Goal: Check status

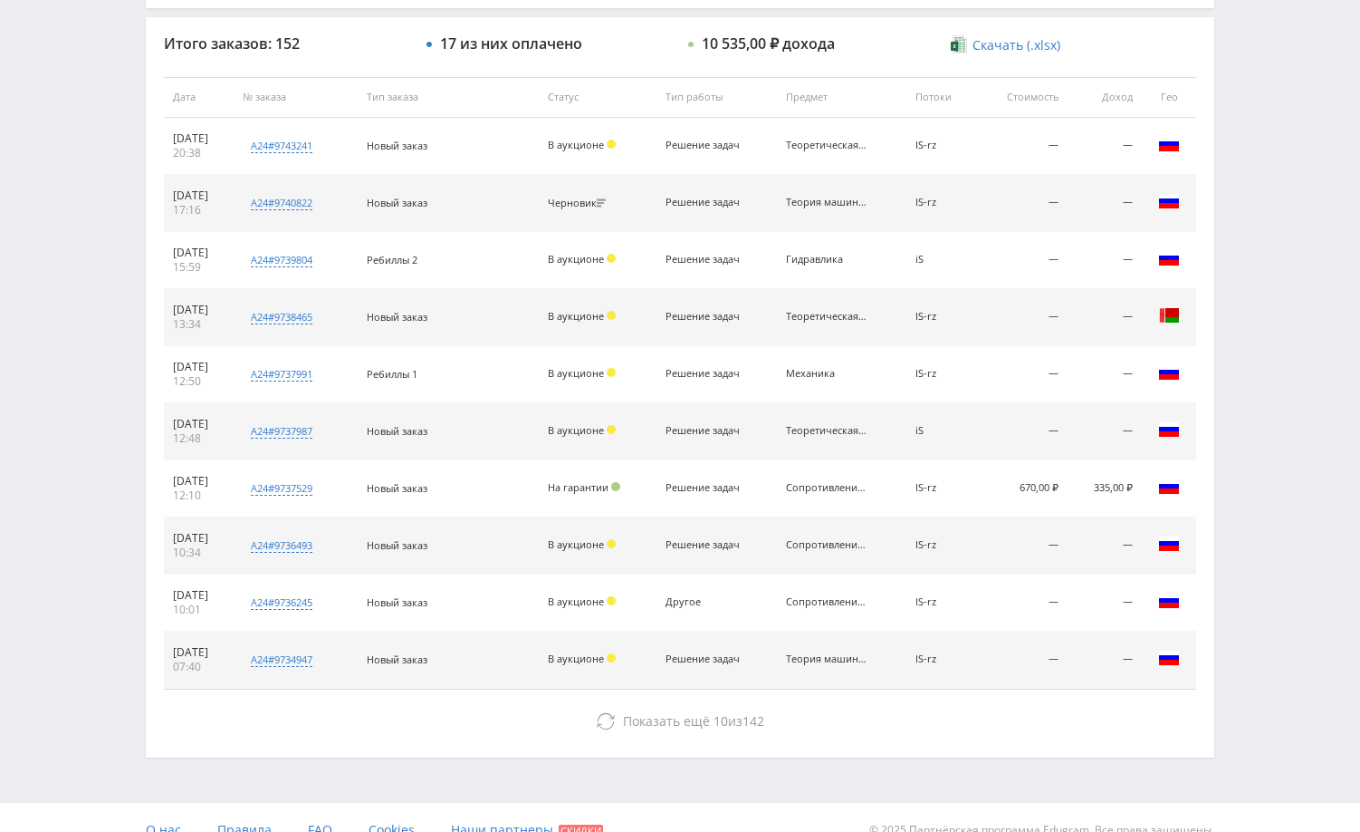
scroll to position [689, 0]
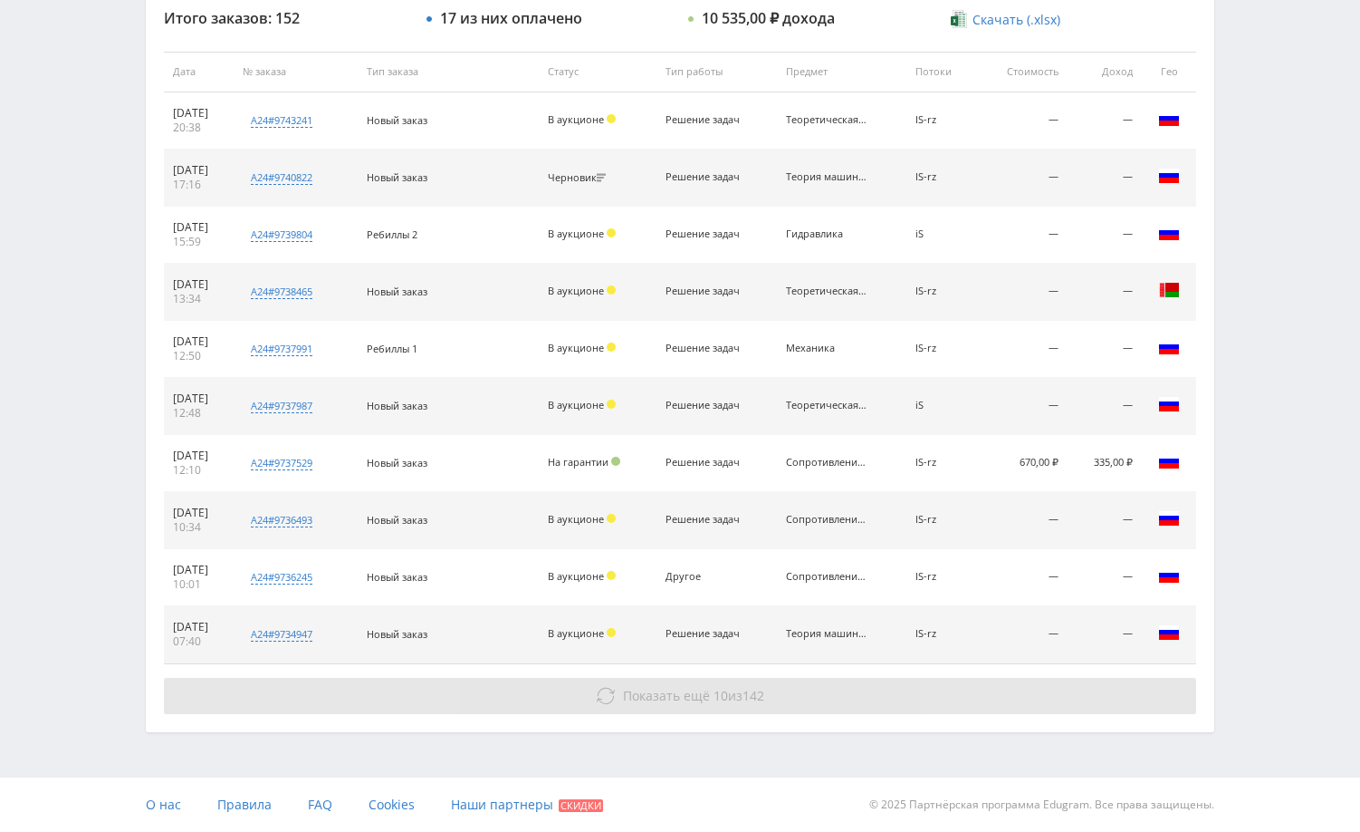
click at [964, 696] on button "Показать ещё 10 из 142" at bounding box center [680, 696] width 1033 height 36
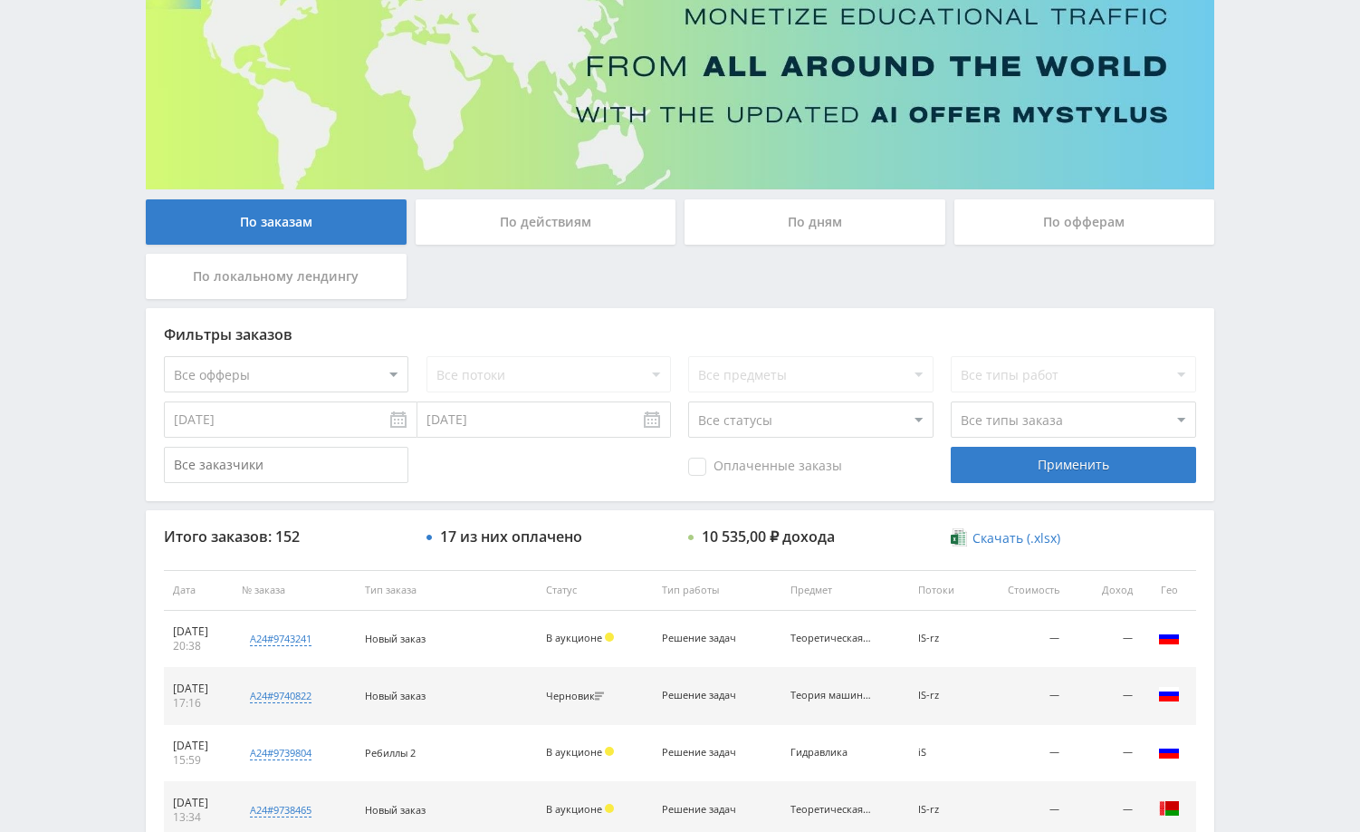
scroll to position [0, 0]
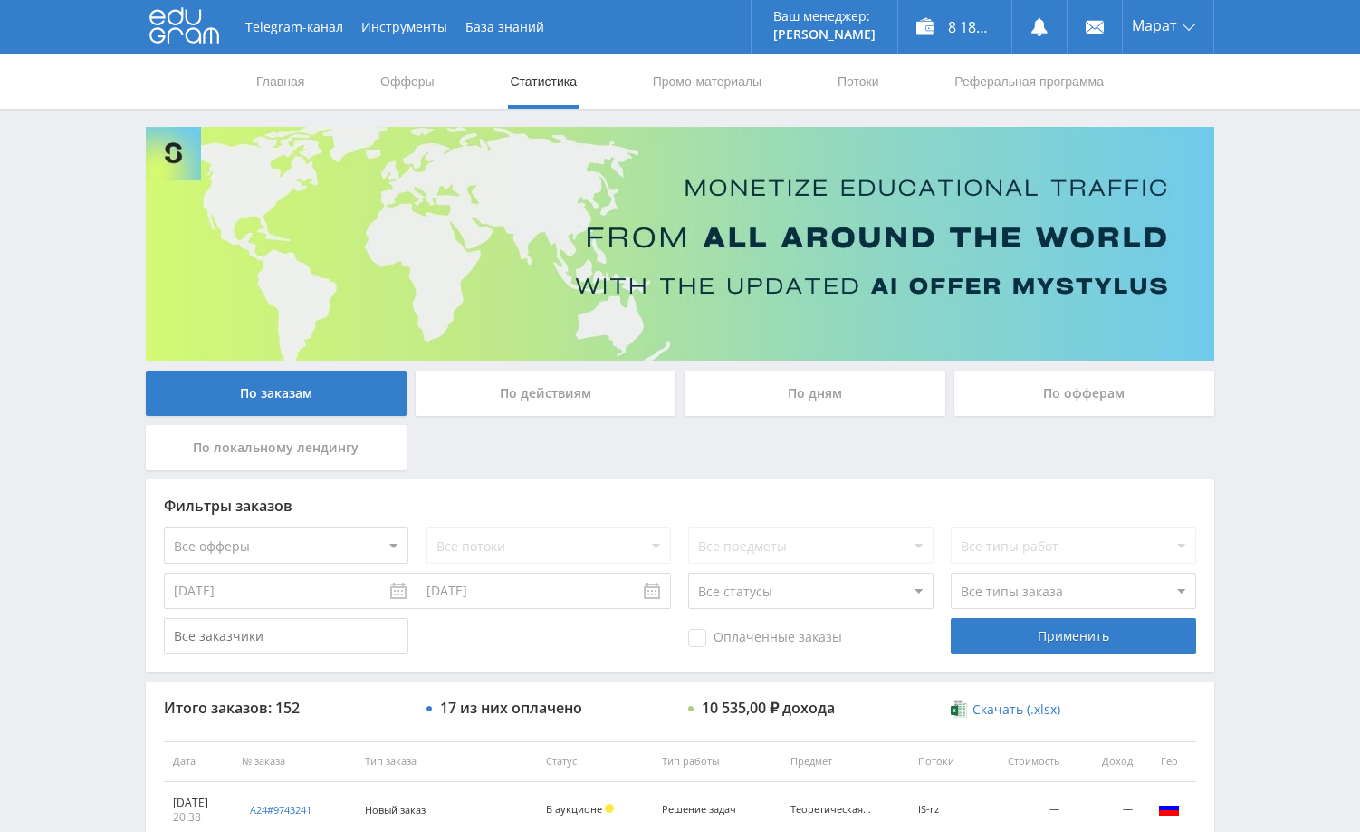
drag, startPoint x: 1274, startPoint y: 437, endPoint x: 1256, endPoint y: 482, distance: 47.6
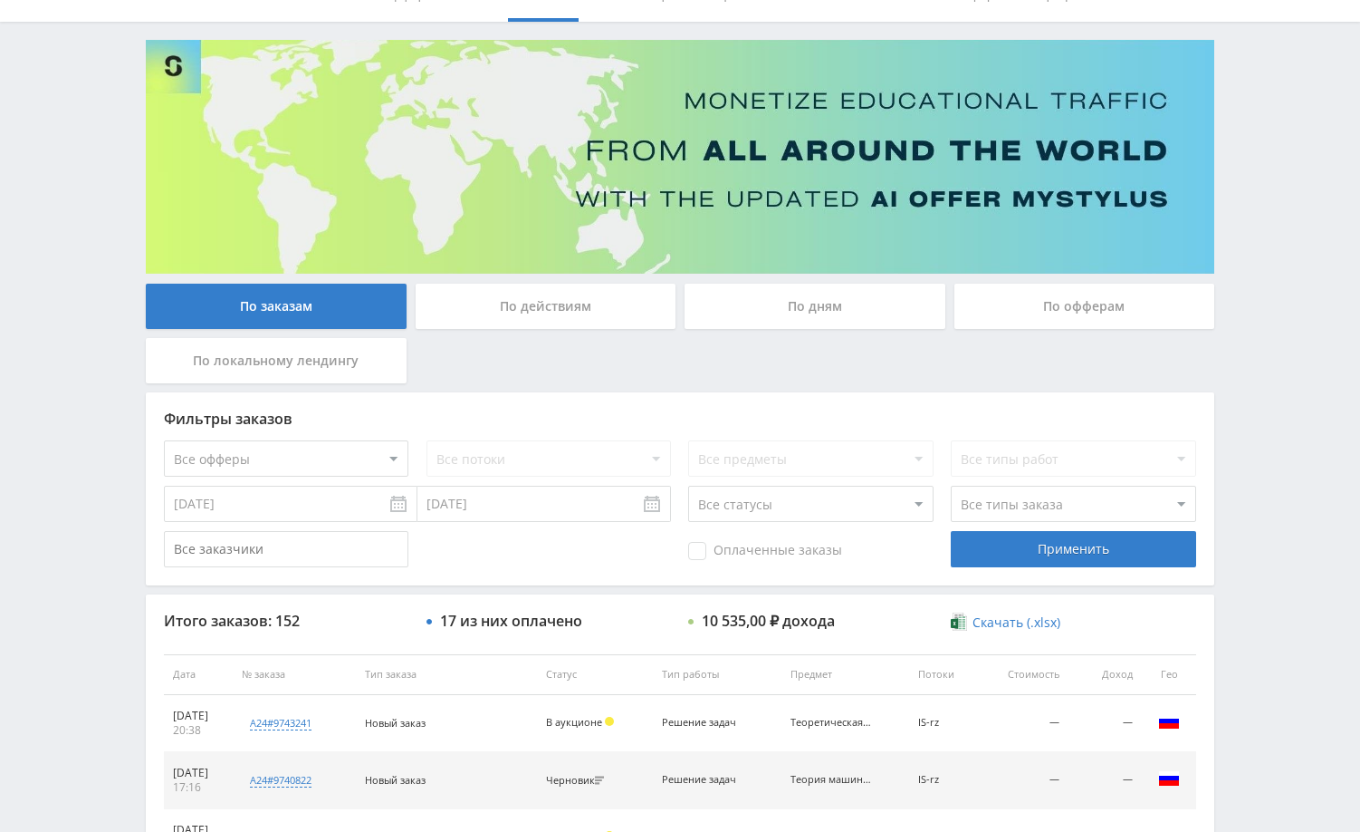
scroll to position [272, 0]
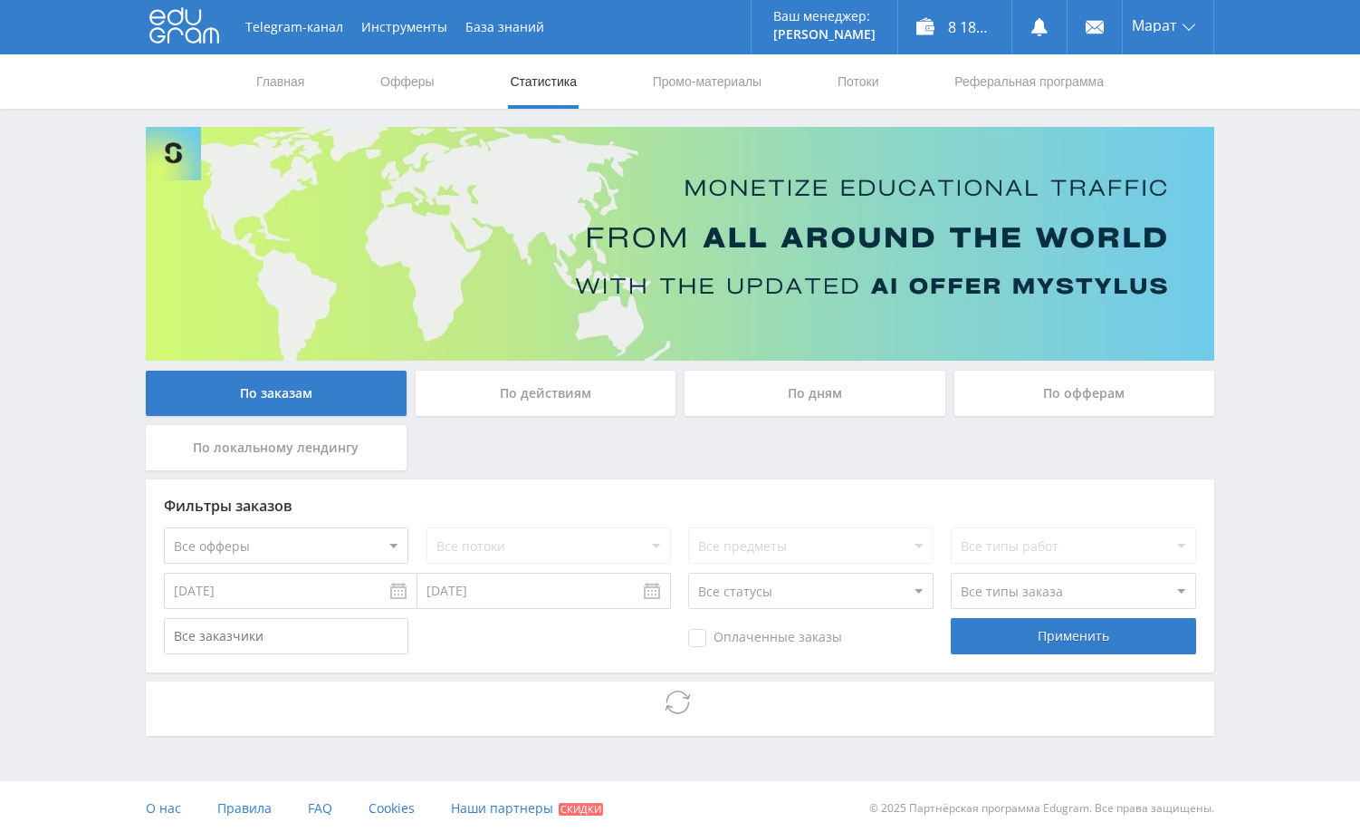
click at [1266, 560] on div "Telegram-канал Инструменты База знаний Ваш менеджер: Alex Alex Online @edugram_…" at bounding box center [680, 417] width 1360 height 835
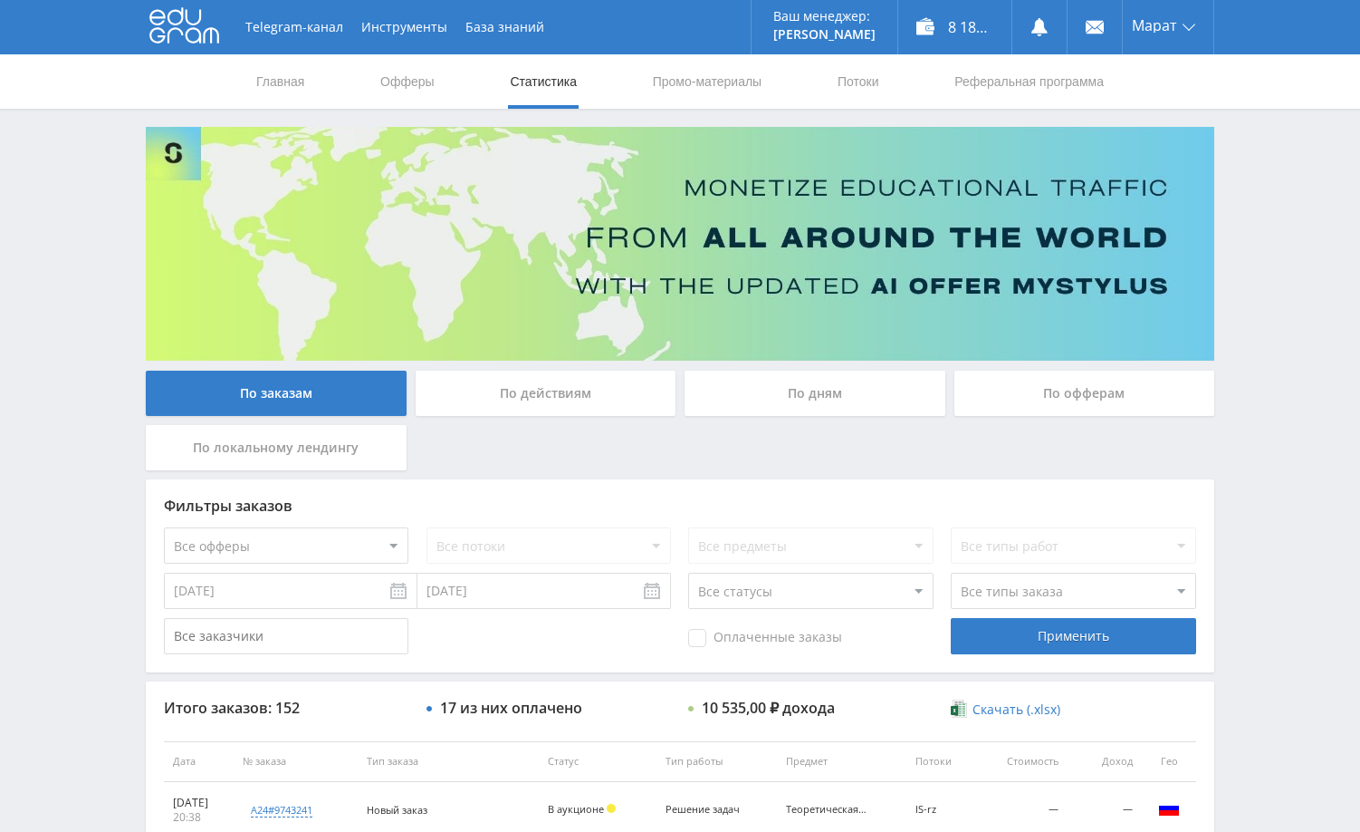
click at [908, 387] on div "По дням" at bounding box center [815, 392] width 261 height 45
click at [0, 0] on input "По дням" at bounding box center [0, 0] width 0 height 0
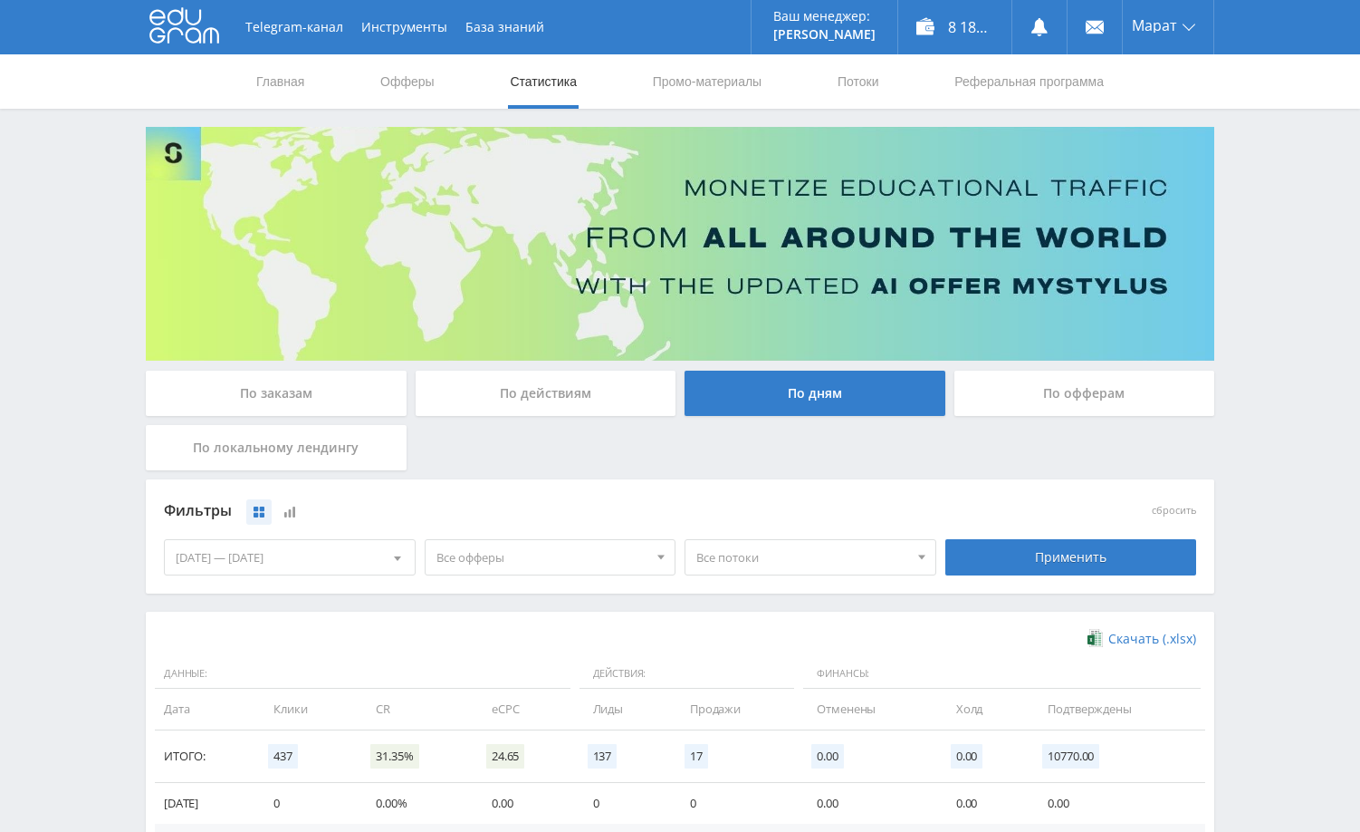
click at [1285, 341] on div "Telegram-канал Инструменты База знаний Ваш менеджер: [PERSON_NAME] Online @edug…" at bounding box center [680, 593] width 1360 height 1186
click at [299, 389] on div "По заказам" at bounding box center [276, 392] width 261 height 45
click at [0, 0] on input "По заказам" at bounding box center [0, 0] width 0 height 0
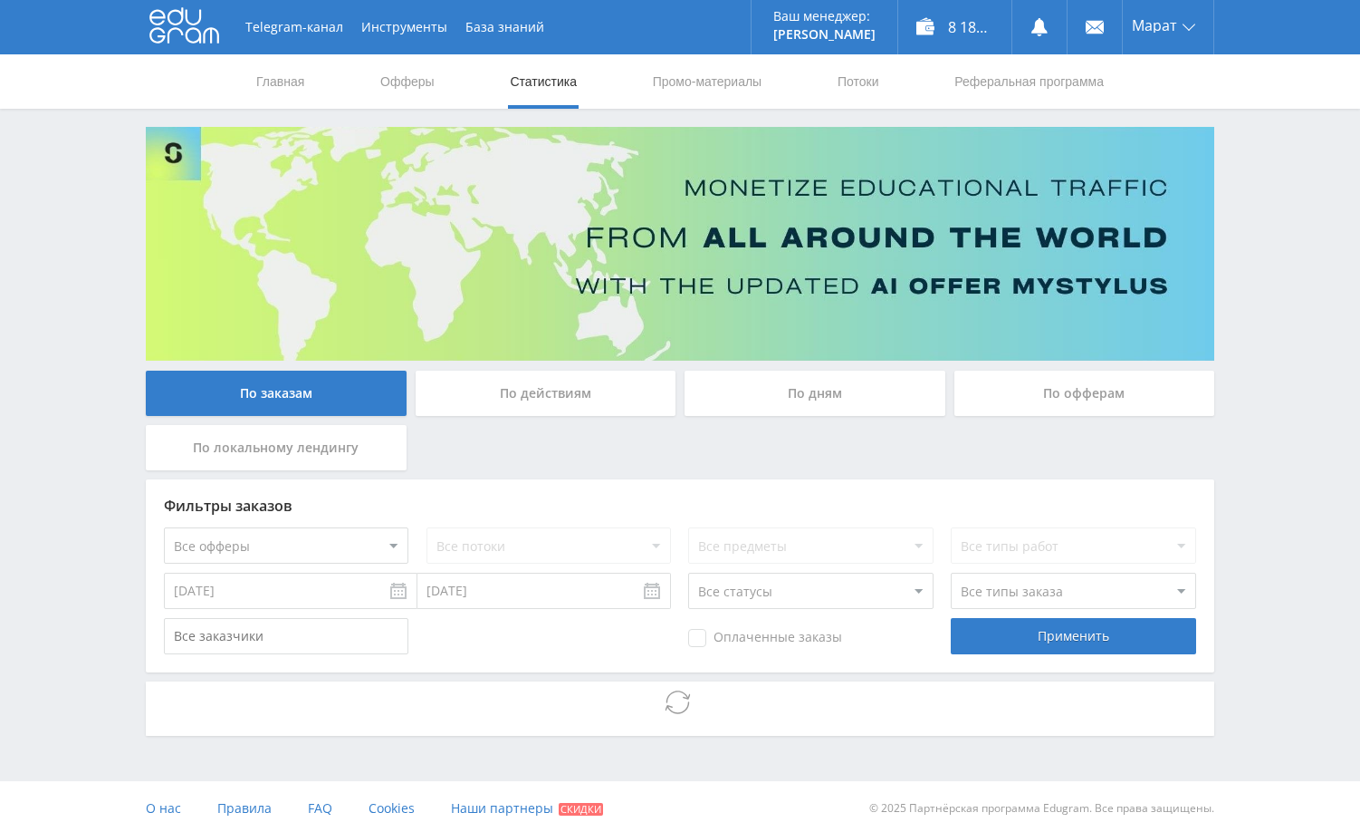
click at [1295, 361] on div "Telegram-канал Инструменты База знаний Ваш менеджер: [PERSON_NAME] Online @edug…" at bounding box center [680, 417] width 1360 height 835
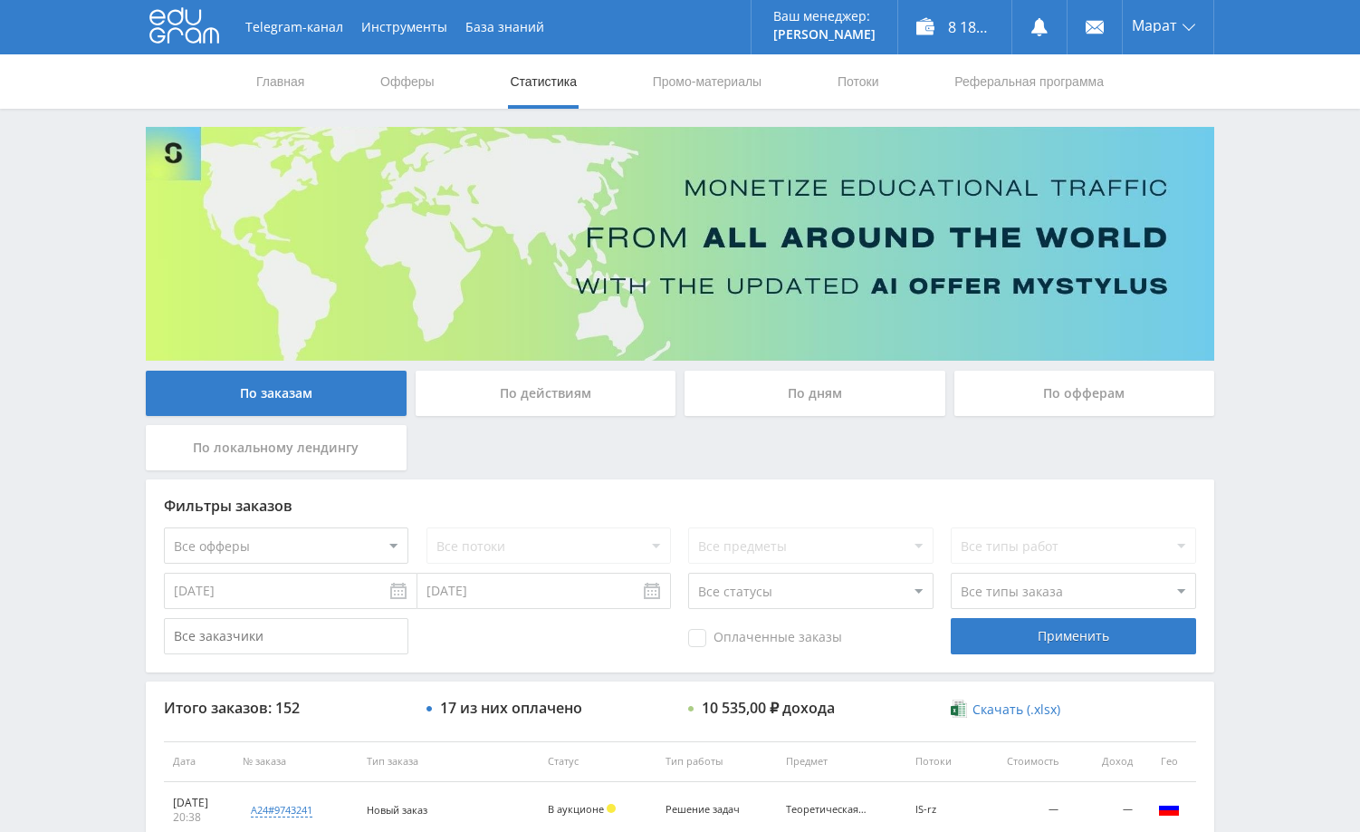
click at [1258, 254] on div "Telegram-канал Инструменты База знаний Ваш менеджер: [PERSON_NAME] Online @edug…" at bounding box center [680, 760] width 1360 height 1521
click at [1282, 432] on div "Telegram-канал Инструменты База знаний Ваш менеджер: [PERSON_NAME] Online @edug…" at bounding box center [680, 760] width 1360 height 1521
click at [1275, 412] on div "Telegram-канал Инструменты База знаний Ваш менеджер: [PERSON_NAME] Online @edug…" at bounding box center [680, 760] width 1360 height 1521
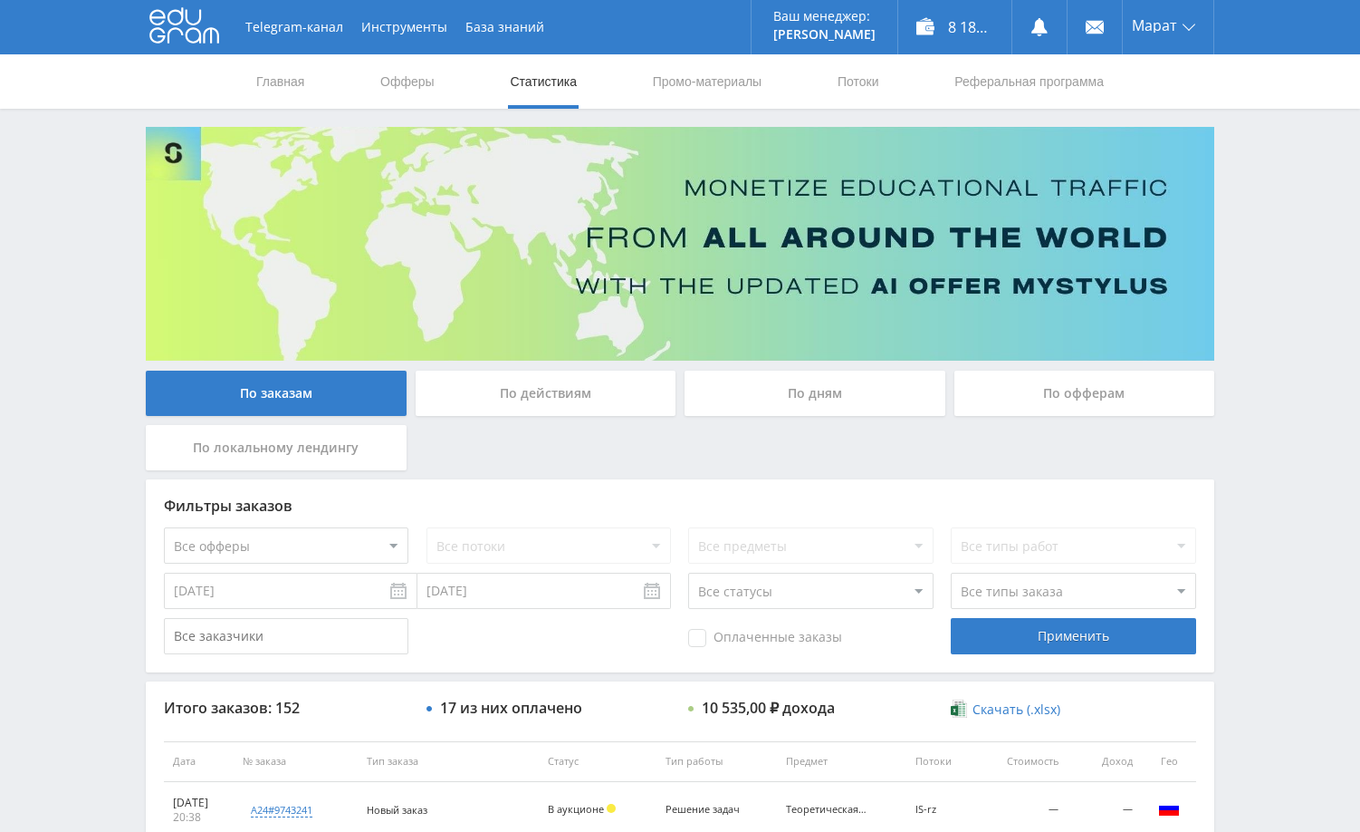
click at [1275, 412] on div "Telegram-канал Инструменты База знаний Ваш менеджер: [PERSON_NAME] Online @edug…" at bounding box center [680, 760] width 1360 height 1521
drag, startPoint x: 923, startPoint y: 0, endPoint x: 1261, endPoint y: 476, distance: 583.3
click at [1261, 476] on div "Telegram-канал Инструменты База знаний Ваш менеджер: [PERSON_NAME] Online @edug…" at bounding box center [680, 760] width 1360 height 1521
